Goal: Information Seeking & Learning: Understand process/instructions

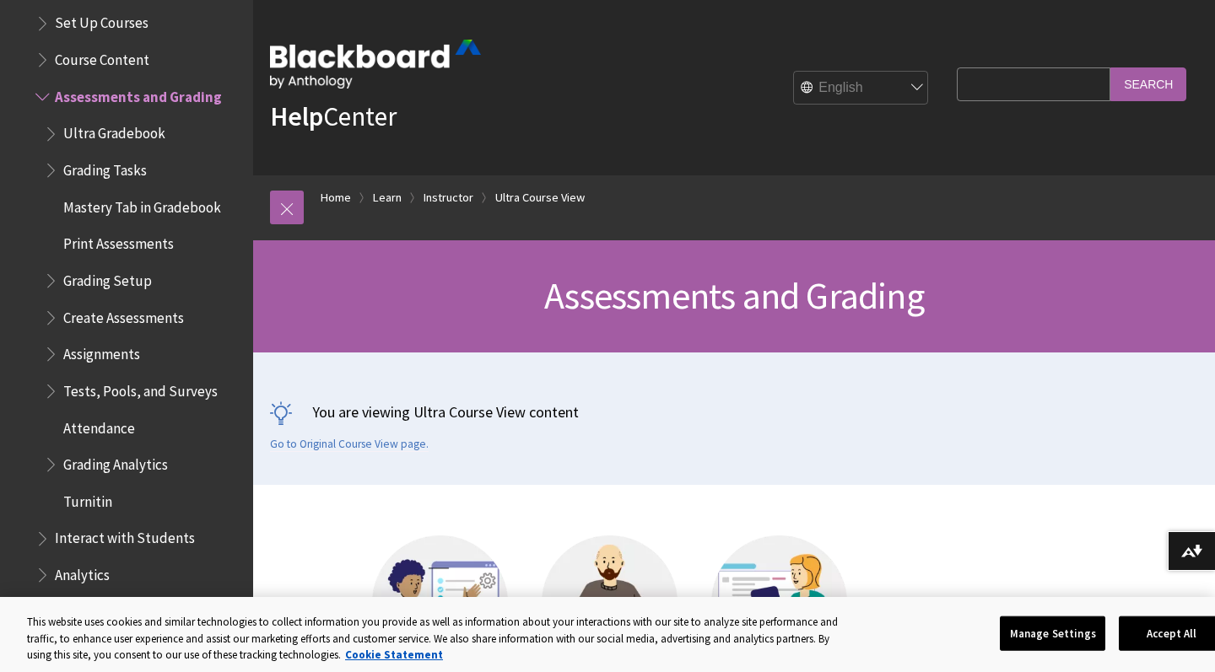
click at [1131, 441] on div "You are viewing Ultra Course View content Go to Original Course View page." at bounding box center [734, 427] width 928 height 50
click at [132, 120] on span "Ultra Gradebook" at bounding box center [114, 131] width 102 height 23
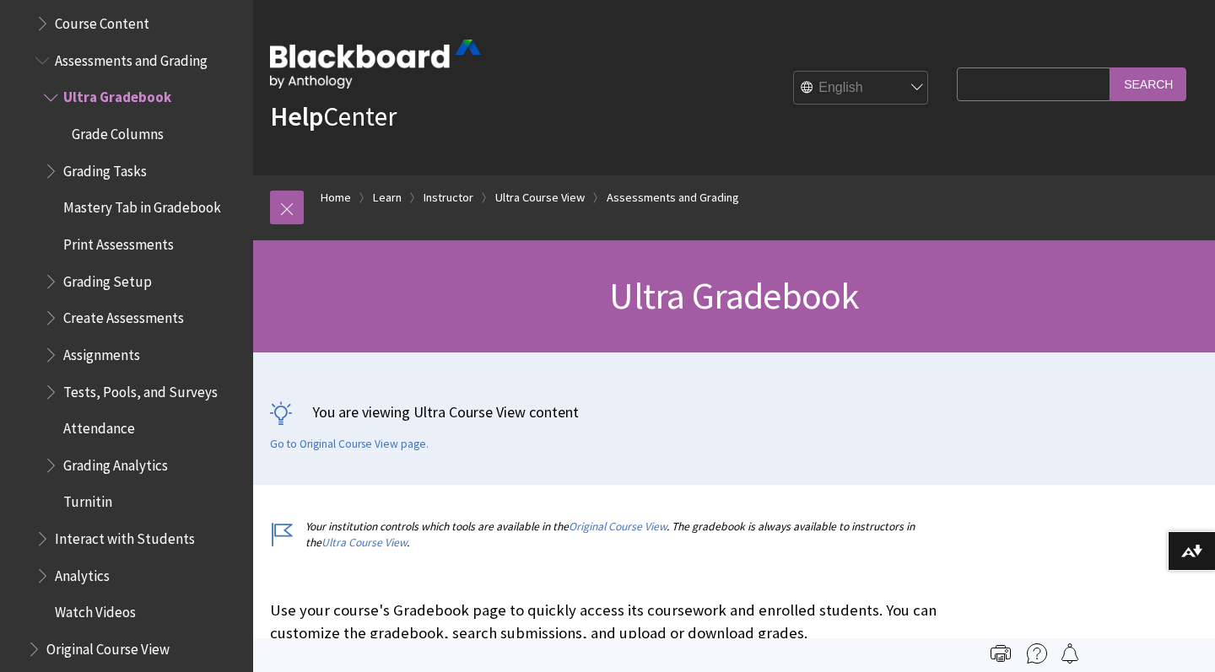
click at [99, 157] on span "Grading Tasks" at bounding box center [105, 168] width 84 height 23
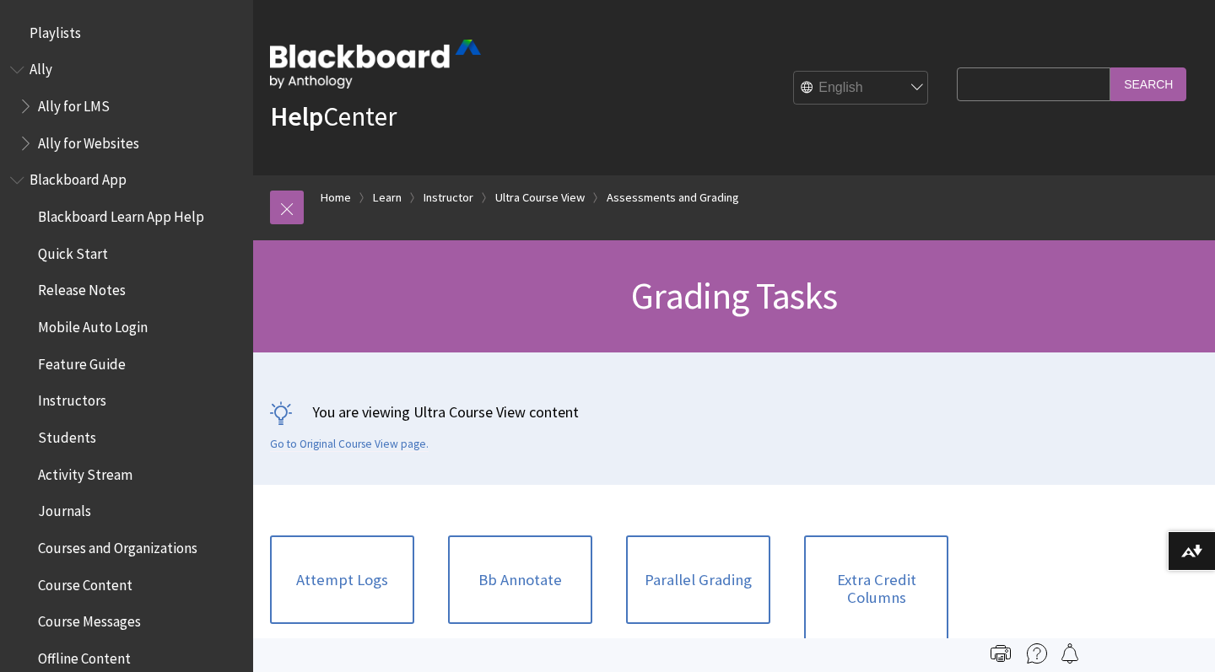
scroll to position [2411, 0]
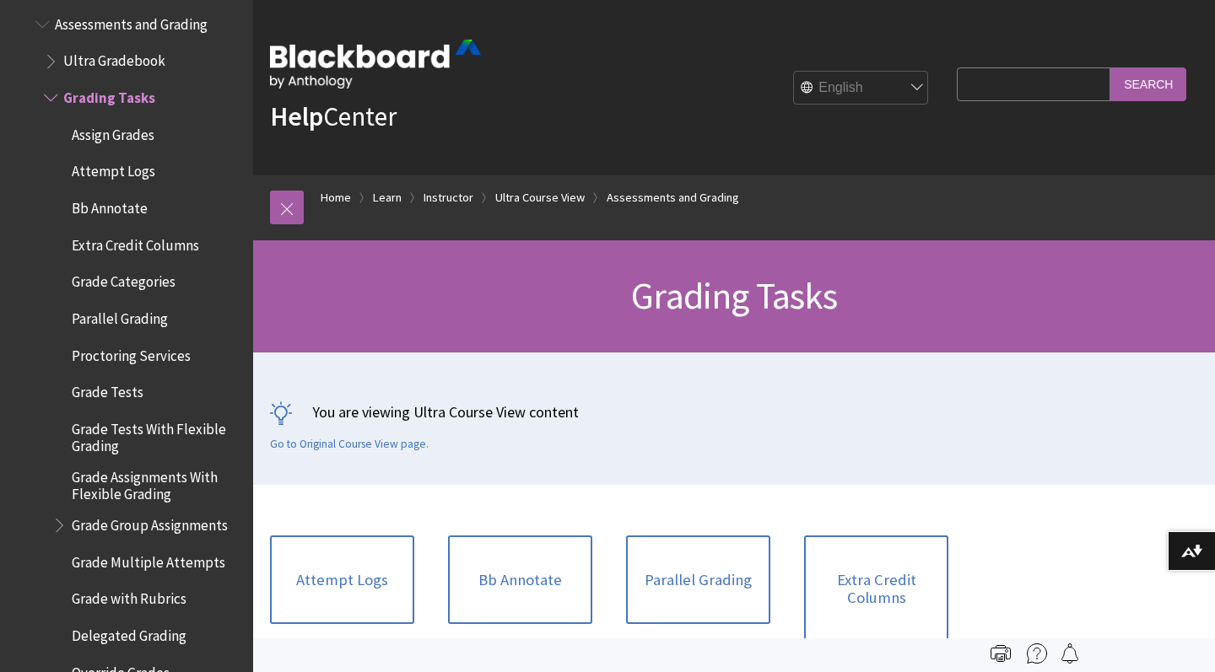
click at [116, 378] on span "Grade Tests" at bounding box center [108, 389] width 72 height 23
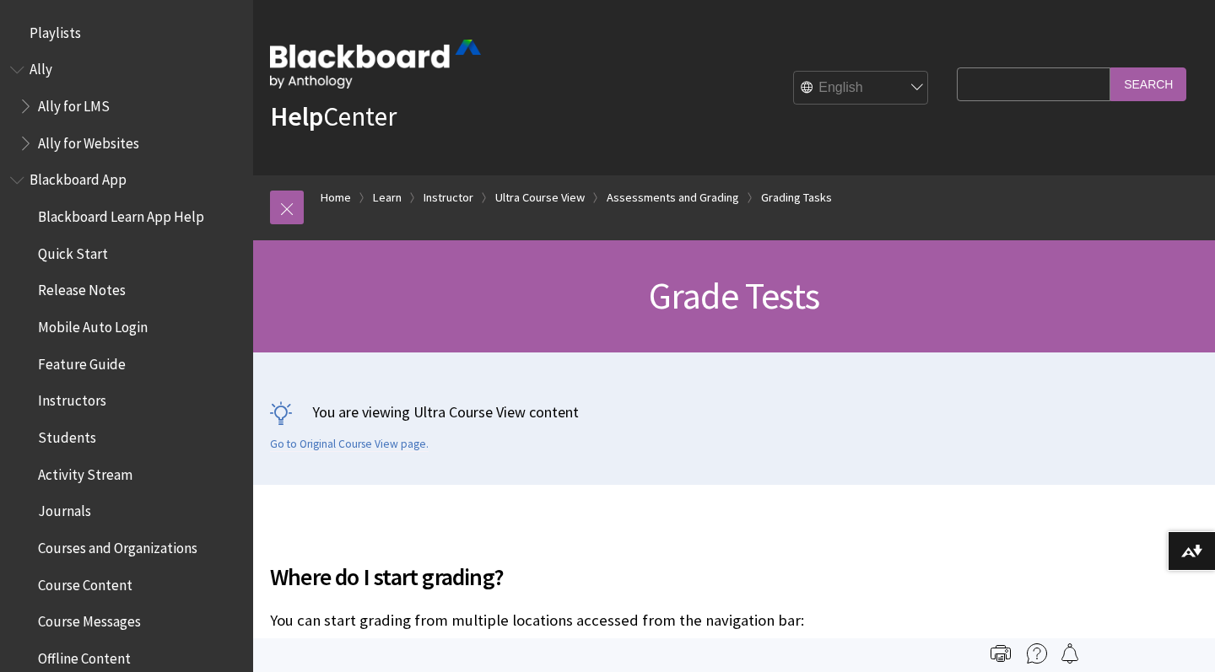
scroll to position [2701, 0]
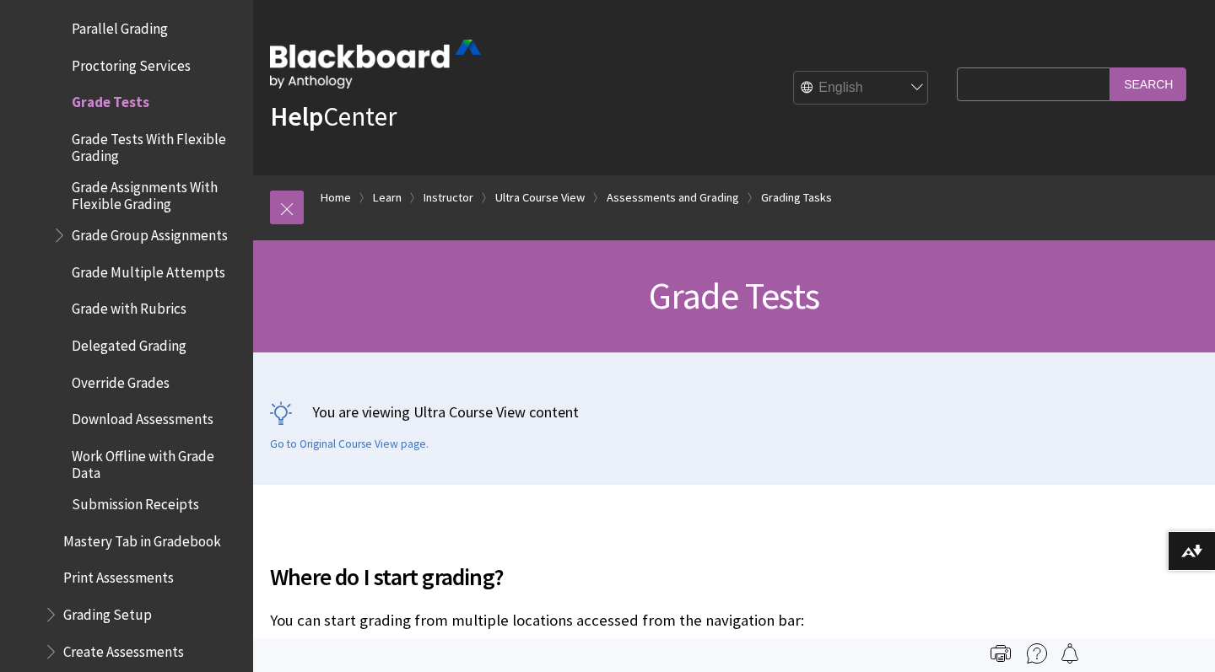
click at [111, 406] on span "Download Assessments" at bounding box center [143, 417] width 142 height 23
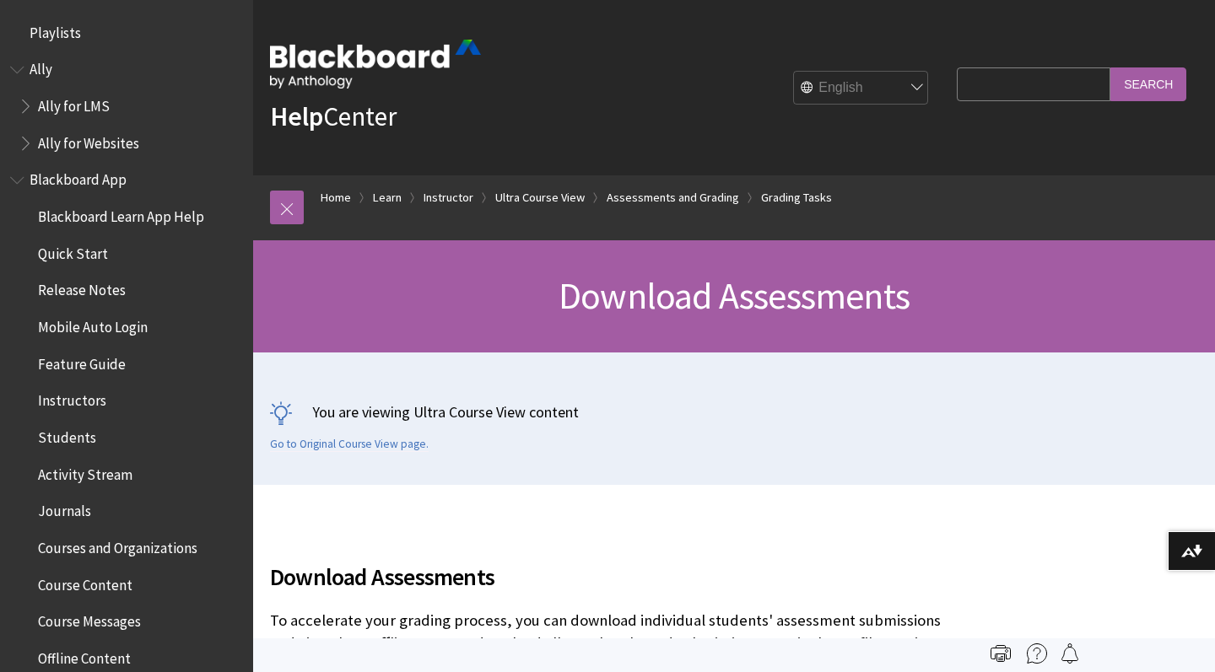
scroll to position [3015, 0]
